Goal: Task Accomplishment & Management: Manage account settings

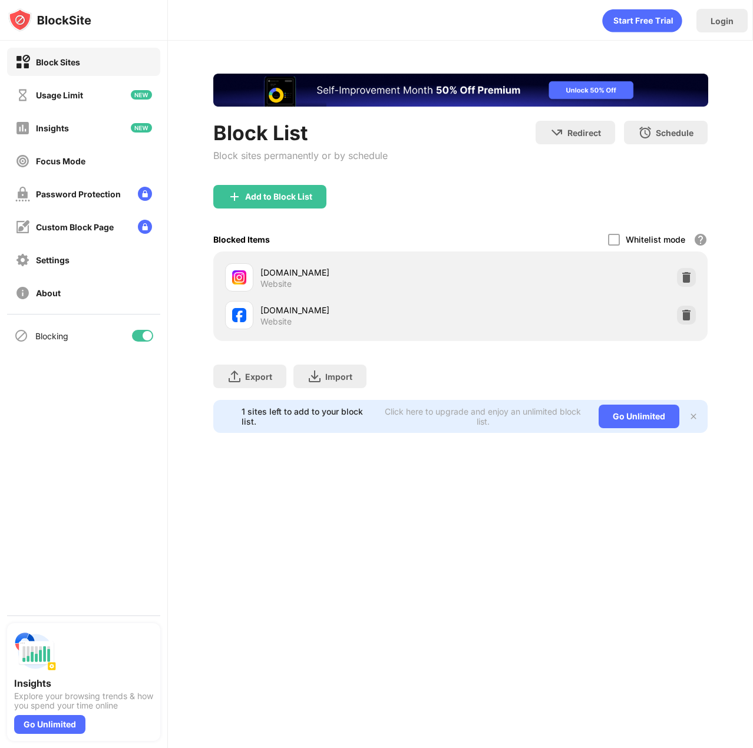
click at [144, 334] on div at bounding box center [147, 335] width 9 height 9
click at [144, 340] on div at bounding box center [142, 336] width 21 height 12
